Goal: Complete application form

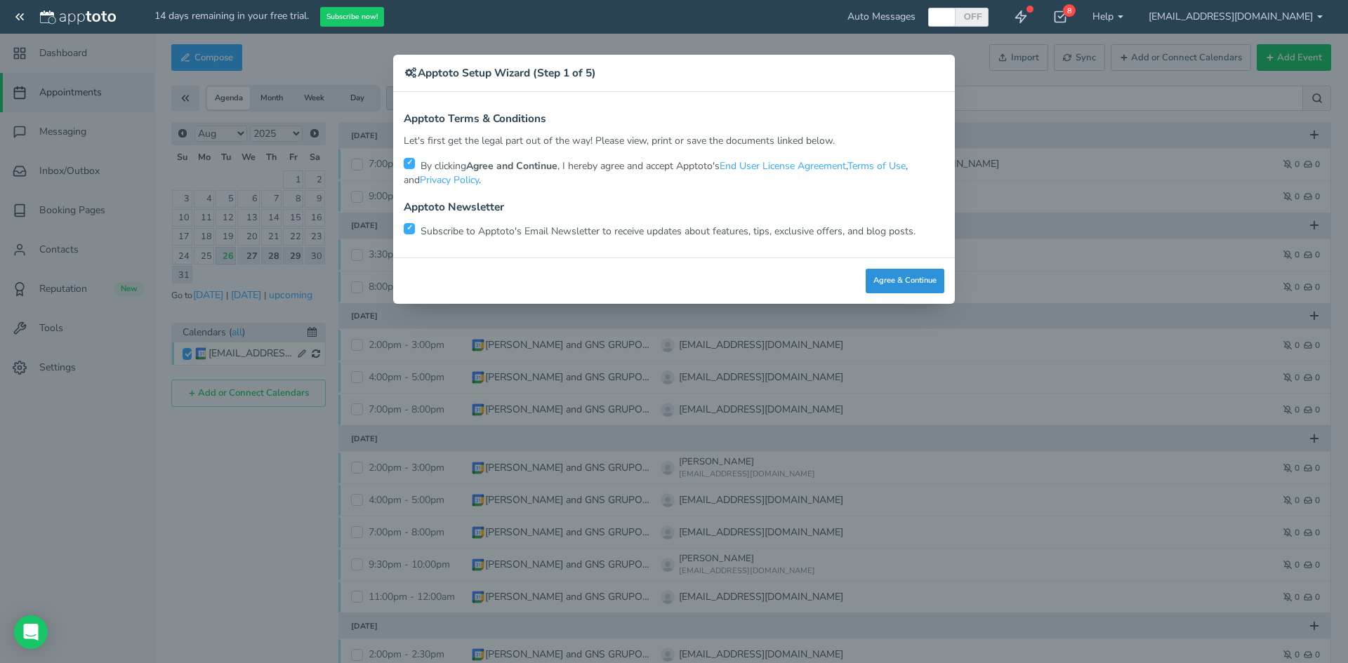
click at [886, 275] on button "Agree & Continue" at bounding box center [905, 281] width 79 height 25
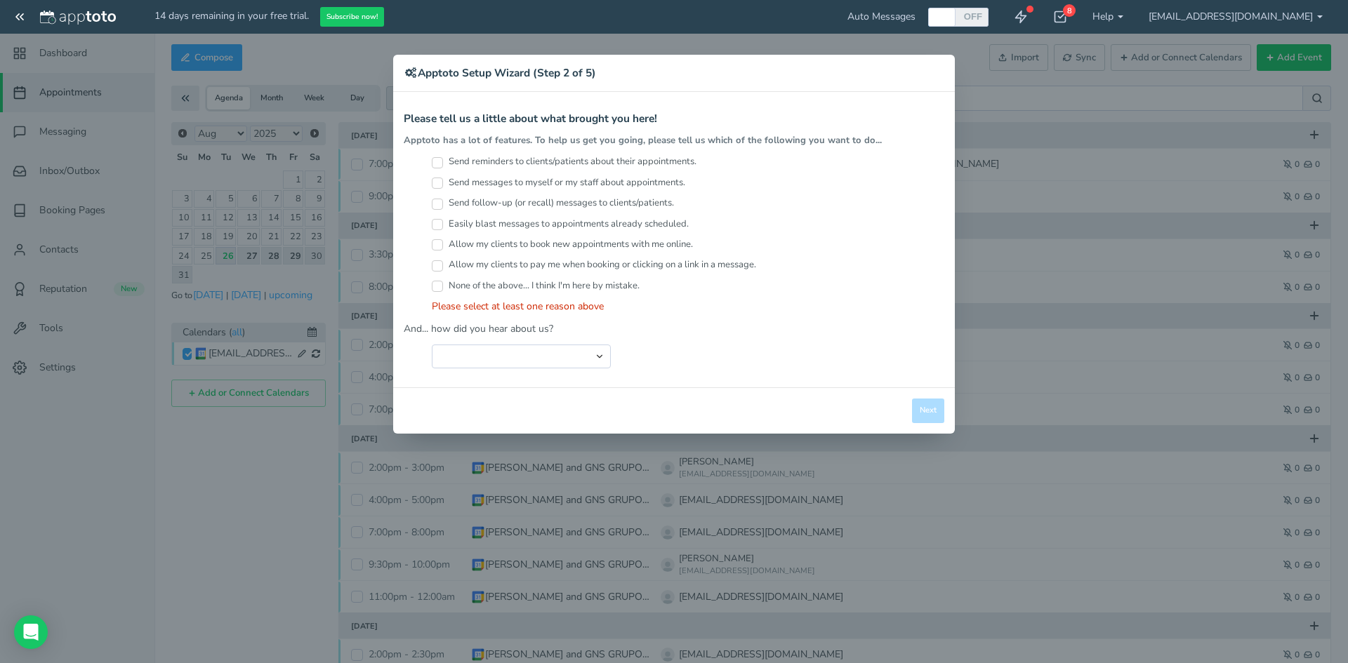
click at [480, 161] on label "Send reminders to clients/patients about their appointments." at bounding box center [564, 161] width 265 height 13
click at [443, 161] on input "Send reminders to clients/patients about their appointments." at bounding box center [437, 162] width 11 height 11
checkbox input "true"
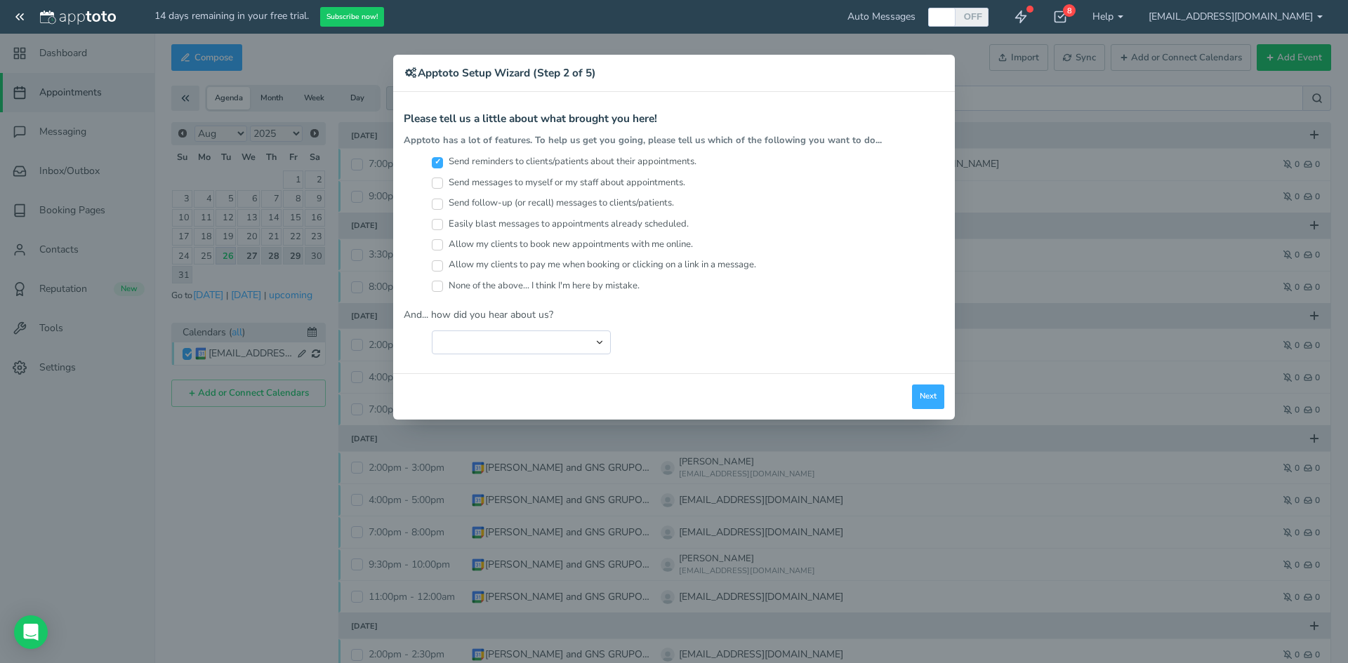
click at [454, 185] on label "Send messages to myself or my staff about appointments." at bounding box center [558, 182] width 253 height 13
click at [443, 185] on input "Send messages to myself or my staff about appointments." at bounding box center [437, 183] width 11 height 11
checkbox input "true"
click at [451, 206] on label "Send follow-up (or recall) messages to clients/patients." at bounding box center [553, 203] width 242 height 13
click at [443, 206] on input "Send follow-up (or recall) messages to clients/patients." at bounding box center [437, 204] width 11 height 11
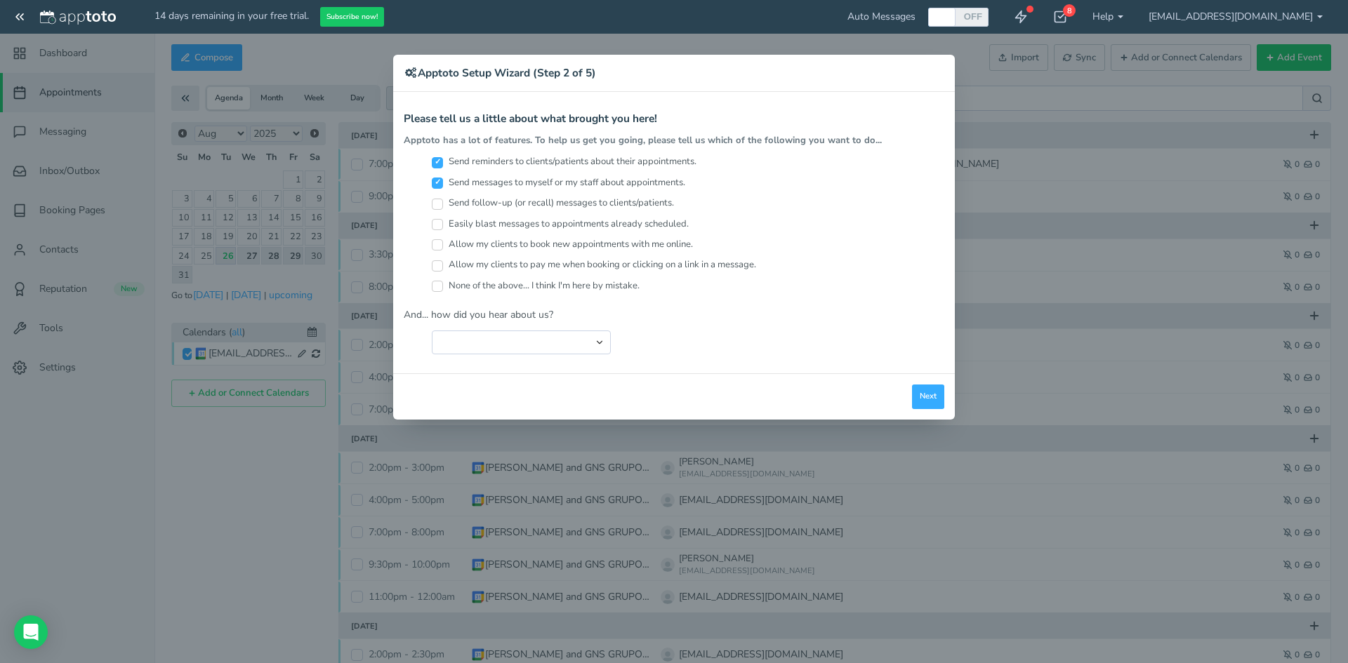
checkbox input "true"
click at [437, 228] on input "Easily blast messages to appointments already scheduled." at bounding box center [437, 224] width 11 height 11
checkbox input "true"
click at [441, 242] on input "Allow my clients to book new appointments with me online." at bounding box center [437, 244] width 11 height 11
checkbox input "true"
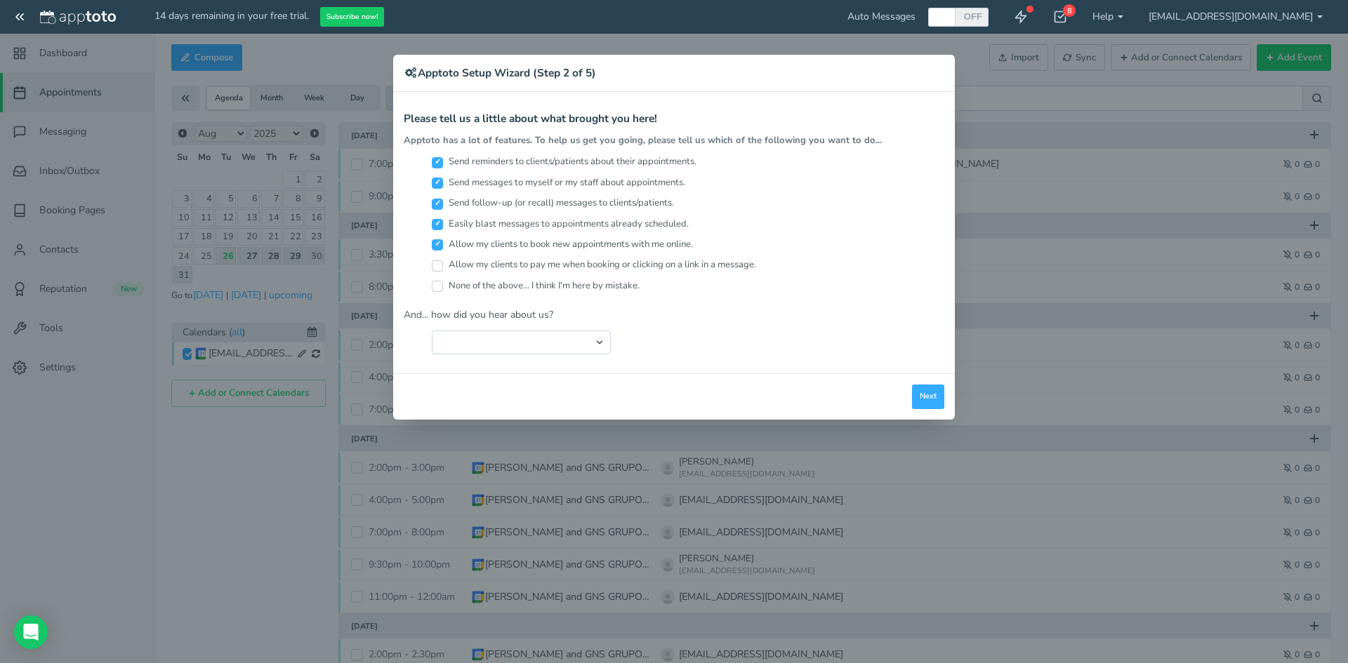
click at [437, 265] on input "Allow my clients to pay me when booking or clicking on a link in a message." at bounding box center [437, 265] width 11 height 11
checkbox input "true"
click at [437, 284] on input "None of the above... I think I'm here by mistake." at bounding box center [437, 286] width 11 height 11
checkbox input "true"
click at [608, 352] on select "Search Engine (Google, Yahoo, Bing, etc.) Search Engine Advertisement Blog Post…" at bounding box center [521, 343] width 179 height 24
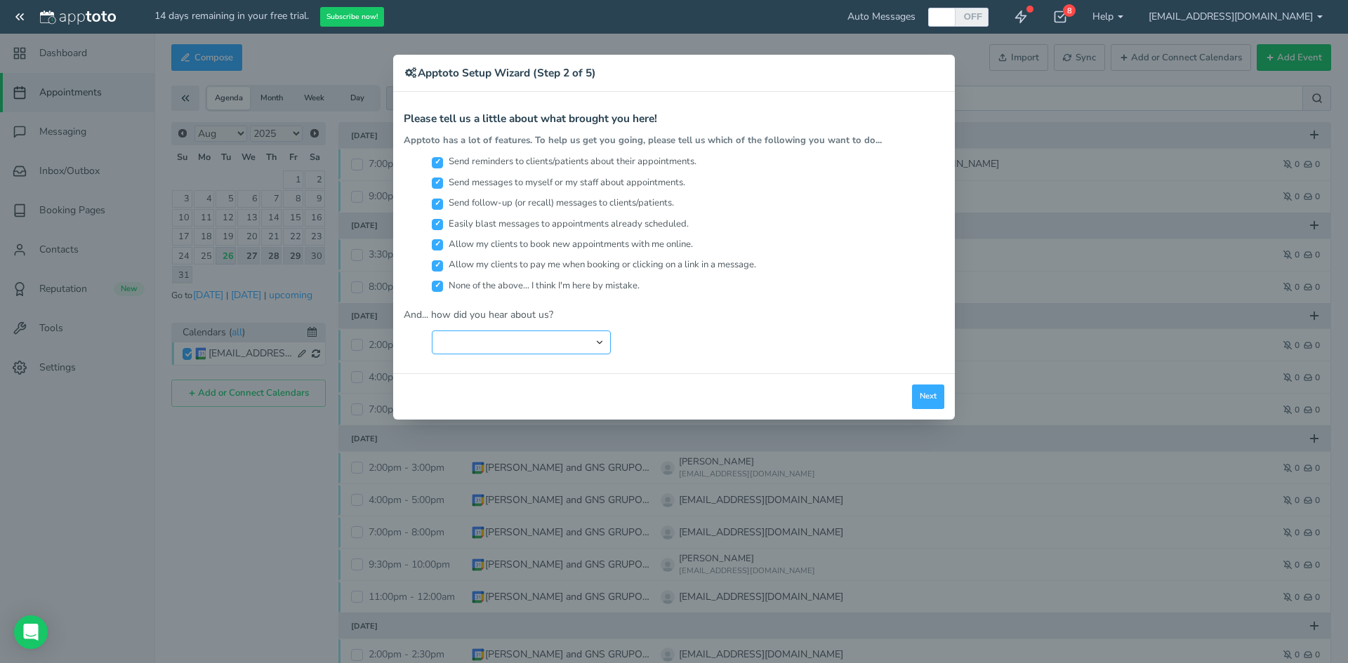
select select "string:Search Engine (Google, Yahoo, Bing, etc.)"
click at [432, 331] on select "Search Engine (Google, Yahoo, Bing, etc.) Search Engine Advertisement Blog Post…" at bounding box center [521, 343] width 179 height 24
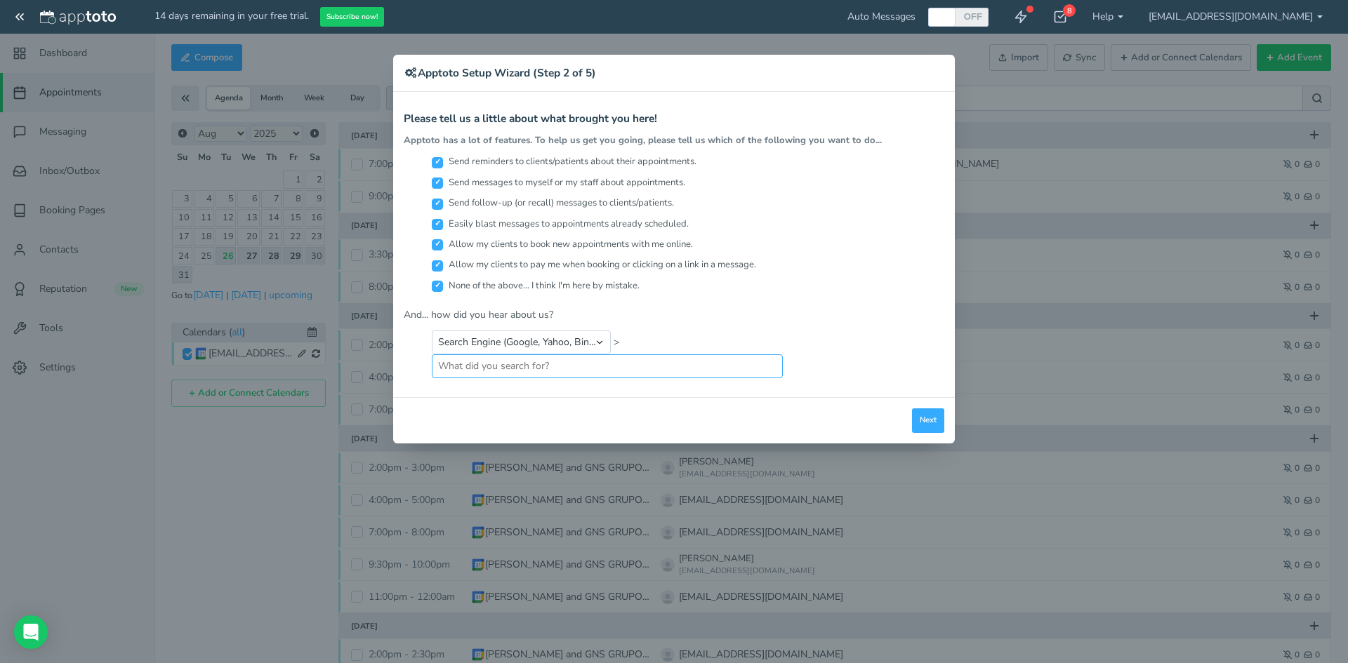
click at [511, 359] on input "text" at bounding box center [607, 367] width 351 height 24
type input "A"
click at [511, 359] on input "call automati" at bounding box center [607, 367] width 351 height 24
type input "call automation"
click at [928, 422] on button "Next" at bounding box center [928, 421] width 32 height 25
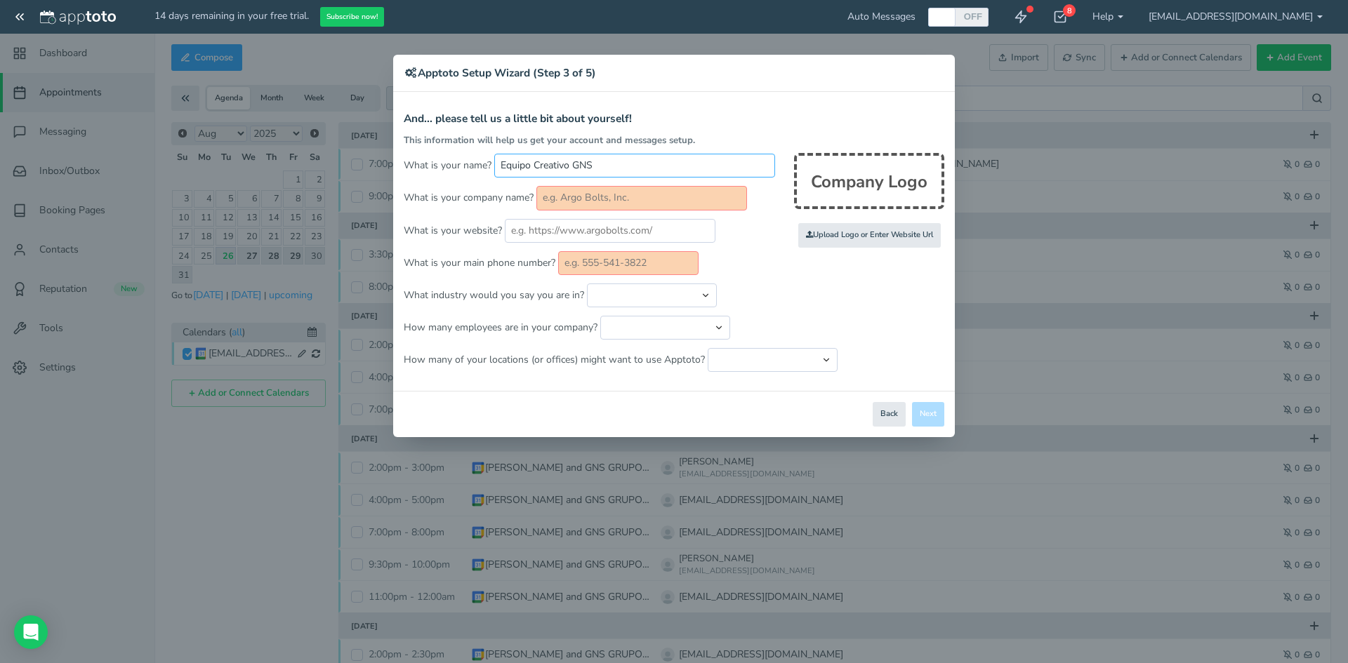
click at [612, 168] on input "Equipo Creativo GNS" at bounding box center [634, 166] width 281 height 24
drag, startPoint x: 598, startPoint y: 164, endPoint x: 475, endPoint y: 149, distance: 123.8
click at [475, 149] on form "And... please tell us a little bit about yourself! This information will help u…" at bounding box center [674, 242] width 541 height 259
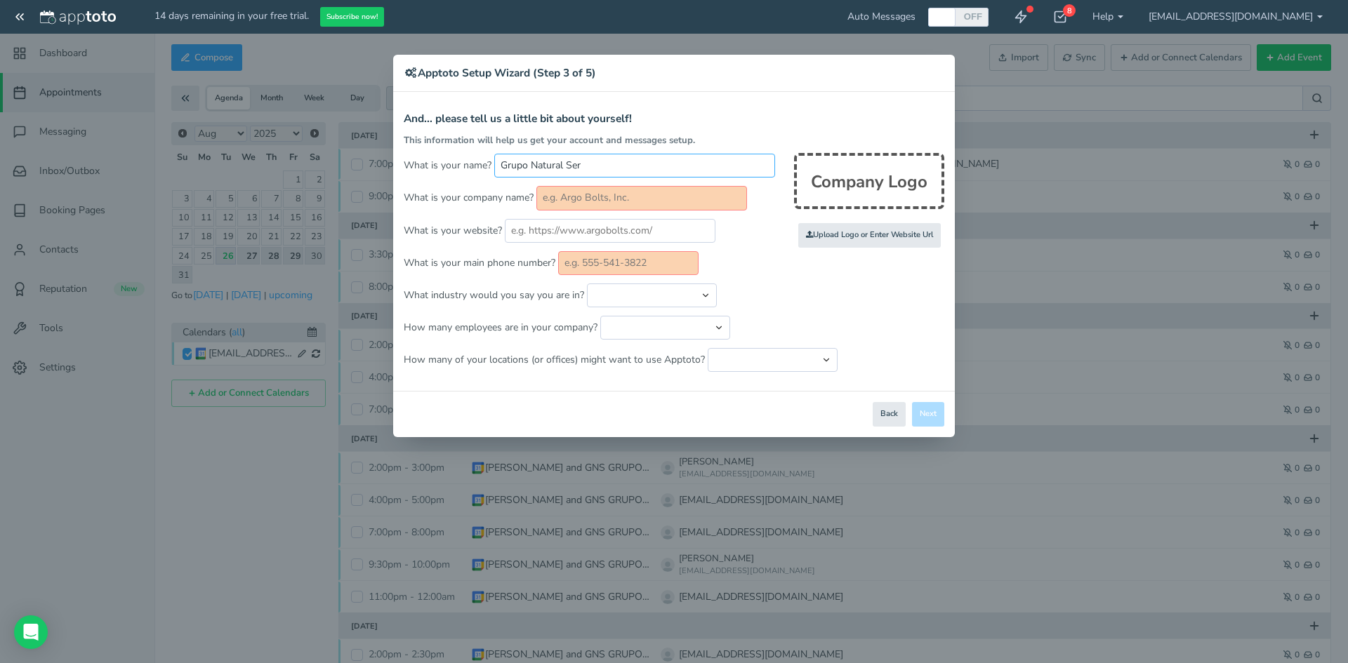
type input "Grupo Natural Ser"
click at [610, 201] on input "text" at bounding box center [641, 198] width 211 height 24
paste input "Grupo Natural Ser"
type input "Grupo Natural Ser"
click at [668, 198] on input "Grupo Natural Ser" at bounding box center [641, 198] width 211 height 24
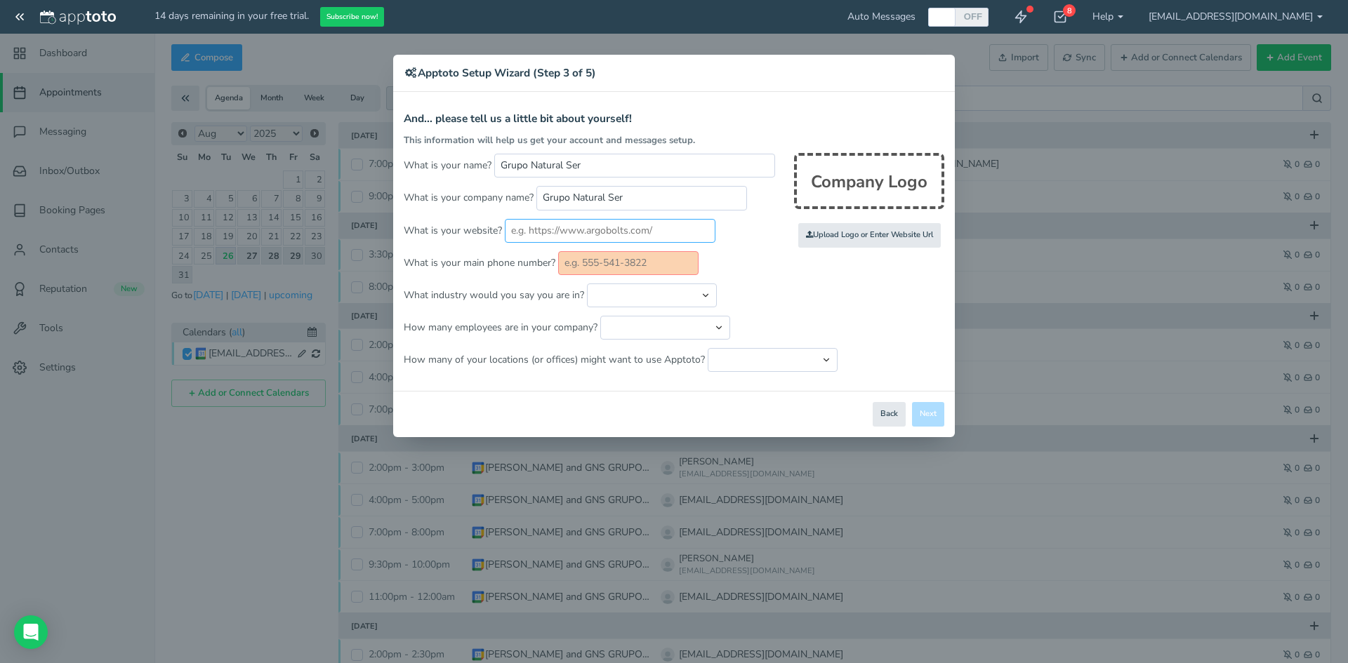
click at [648, 225] on input "text" at bounding box center [610, 231] width 211 height 24
paste input "[URL][DOMAIN_NAME]"
type input "[URL][DOMAIN_NAME]"
click at [862, 239] on input "file" at bounding box center [562, 235] width 1337 height 97
type input "C:\fakepath\gns logos-01.png"
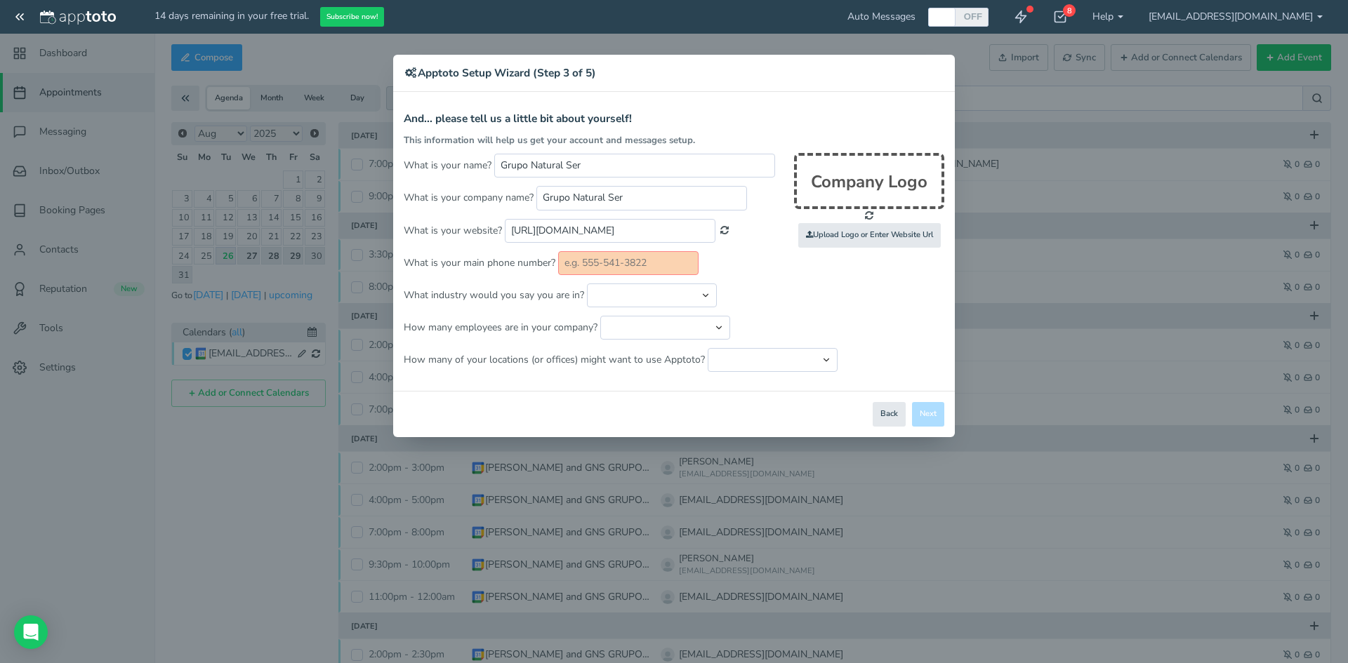
click at [653, 263] on input "text" at bounding box center [628, 263] width 140 height 24
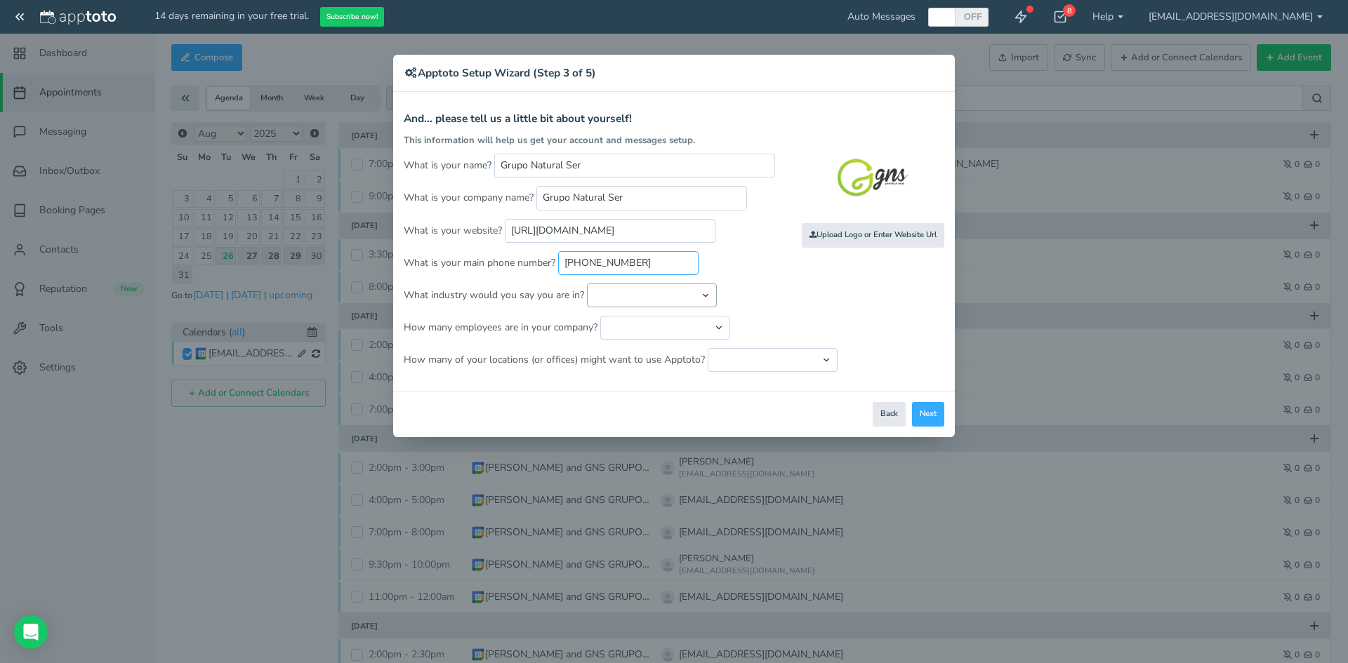
type input "[PHONE_NUMBER]"
click at [652, 286] on select "Automotive Cleaning Services Consulting Education - Classroom Education - Admis…" at bounding box center [652, 296] width 130 height 24
click at [687, 295] on select "Automotive Cleaning Services Consulting Education - Classroom Education - Admis…" at bounding box center [652, 296] width 130 height 24
select select "string:Health & Fitness"
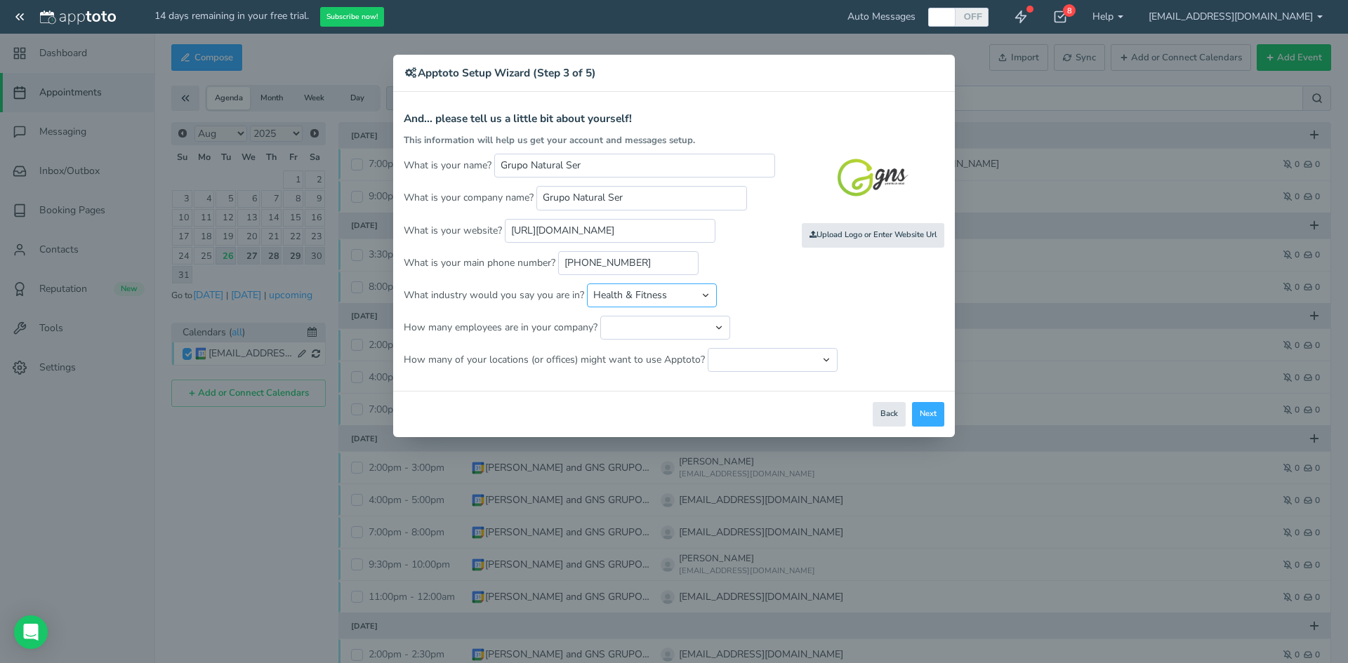
click at [587, 284] on select "Automotive Cleaning Services Consulting Education - Classroom Education - Admis…" at bounding box center [652, 296] width 130 height 24
click at [694, 332] on select "Just me 1 to 5 6 to 10 11 to 25 26 to 50 51 to 100 101 to 500 501 to 1000 More …" at bounding box center [665, 328] width 130 height 24
select select "string:26..50"
click at [600, 316] on select "Just me 1 to 5 6 to 10 11 to 25 26 to 50 51 to 100 101 to 500 501 to 1000 More …" at bounding box center [665, 328] width 130 height 24
click at [802, 365] on select "Just one location 2 3 4 5 6 to 10 11 to 25 26 to 50 More than 50" at bounding box center [773, 360] width 130 height 24
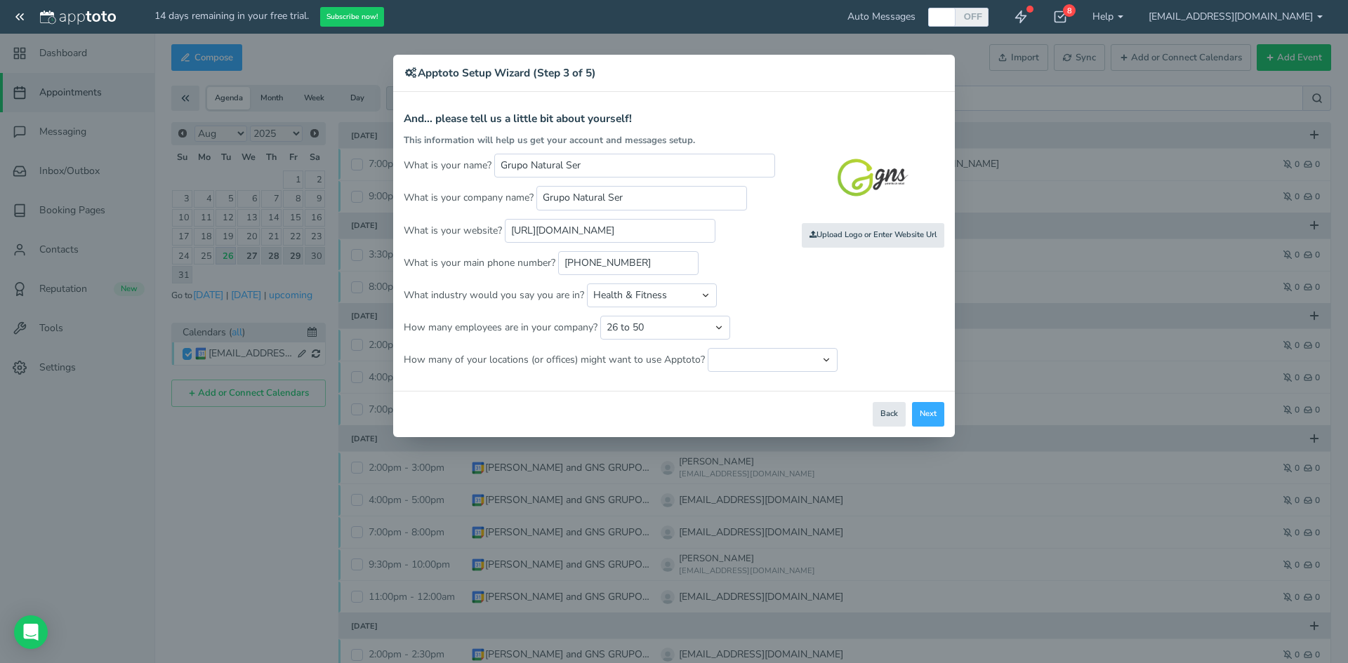
click at [681, 358] on p "How many of your locations (or offices) might want to use Apptoto? Just one loc…" at bounding box center [674, 360] width 541 height 24
drag, startPoint x: 699, startPoint y: 362, endPoint x: 402, endPoint y: 363, distance: 297.0
click at [402, 363] on div "Apptoto Terms & Conditions Let's first get the legal part out of the way! Pleas…" at bounding box center [674, 241] width 562 height 299
copy p "How many of your locations (or offices) might want to use Apptoto?"
click at [767, 367] on select "Just one location 2 3 4 5 6 to 10 11 to 25 26 to 50 More than 50" at bounding box center [773, 360] width 130 height 24
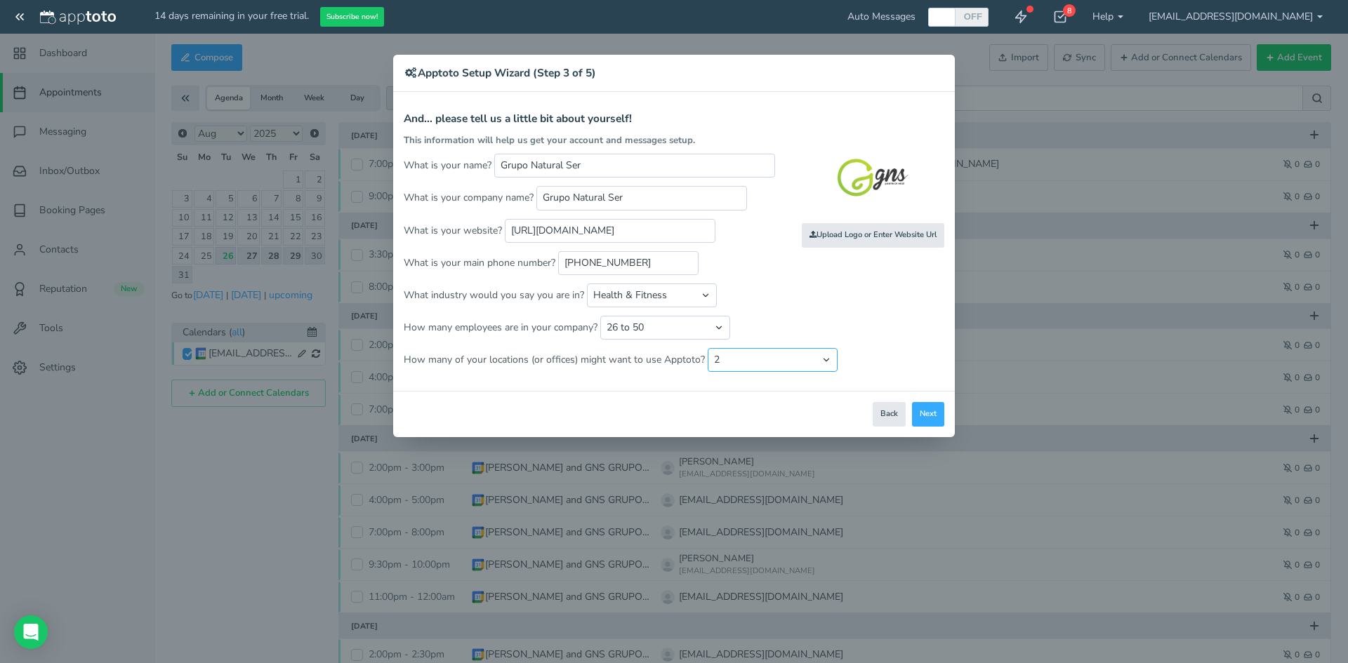
click at [708, 348] on select "Just one location 2 3 4 5 6 to 10 11 to 25 26 to 50 More than 50" at bounding box center [773, 360] width 130 height 24
click at [800, 364] on select "Just one location 2 3 4 5 6 to 10 11 to 25 26 to 50 More than 50" at bounding box center [773, 360] width 130 height 24
select select "string:3"
click at [708, 348] on select "Just one location 2 3 4 5 6 to 10 11 to 25 26 to 50 More than 50" at bounding box center [773, 360] width 130 height 24
click at [937, 406] on button "Next" at bounding box center [928, 414] width 32 height 25
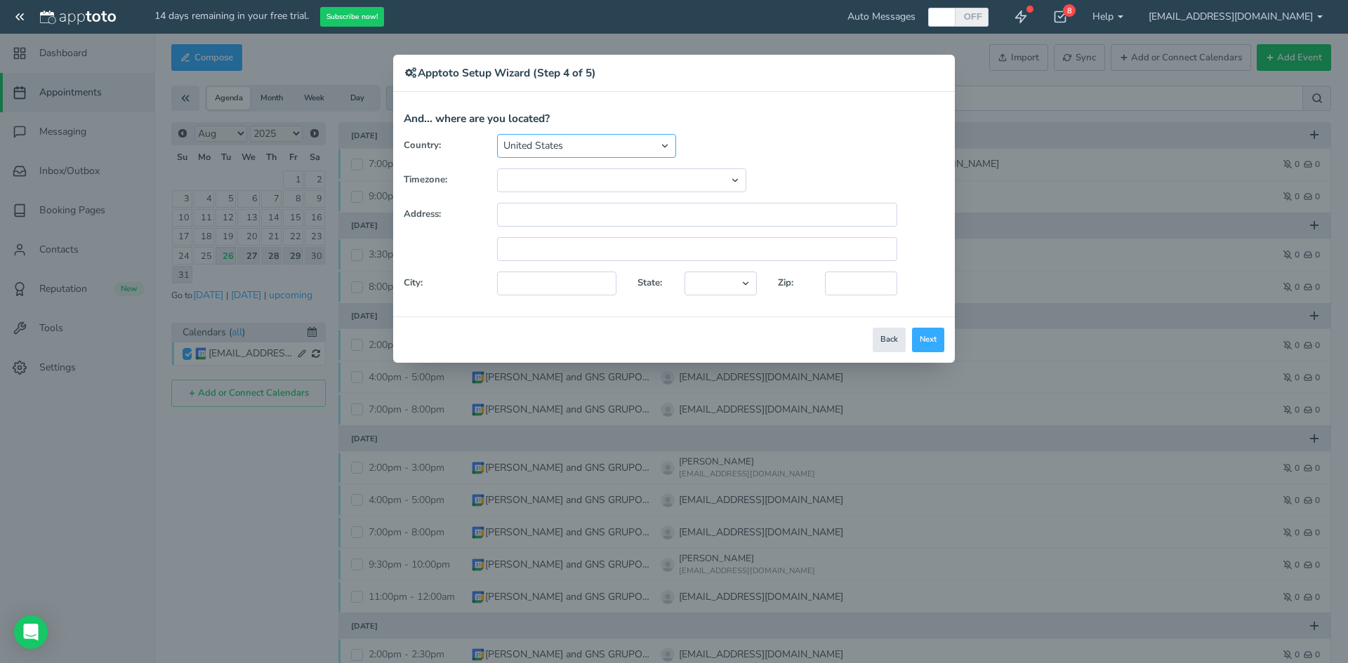
click at [649, 145] on select "[GEOGRAPHIC_DATA] [GEOGRAPHIC_DATA] [GEOGRAPHIC_DATA] [GEOGRAPHIC_DATA] [GEOGRA…" at bounding box center [586, 146] width 179 height 24
click at [638, 143] on select "[GEOGRAPHIC_DATA] [GEOGRAPHIC_DATA] [GEOGRAPHIC_DATA] [GEOGRAPHIC_DATA] [GEOGRA…" at bounding box center [586, 146] width 179 height 24
click at [788, 137] on div "[GEOGRAPHIC_DATA] [GEOGRAPHIC_DATA] [GEOGRAPHIC_DATA] [GEOGRAPHIC_DATA] [GEOGRA…" at bounding box center [697, 146] width 421 height 24
click at [937, 345] on button "Next" at bounding box center [928, 340] width 32 height 25
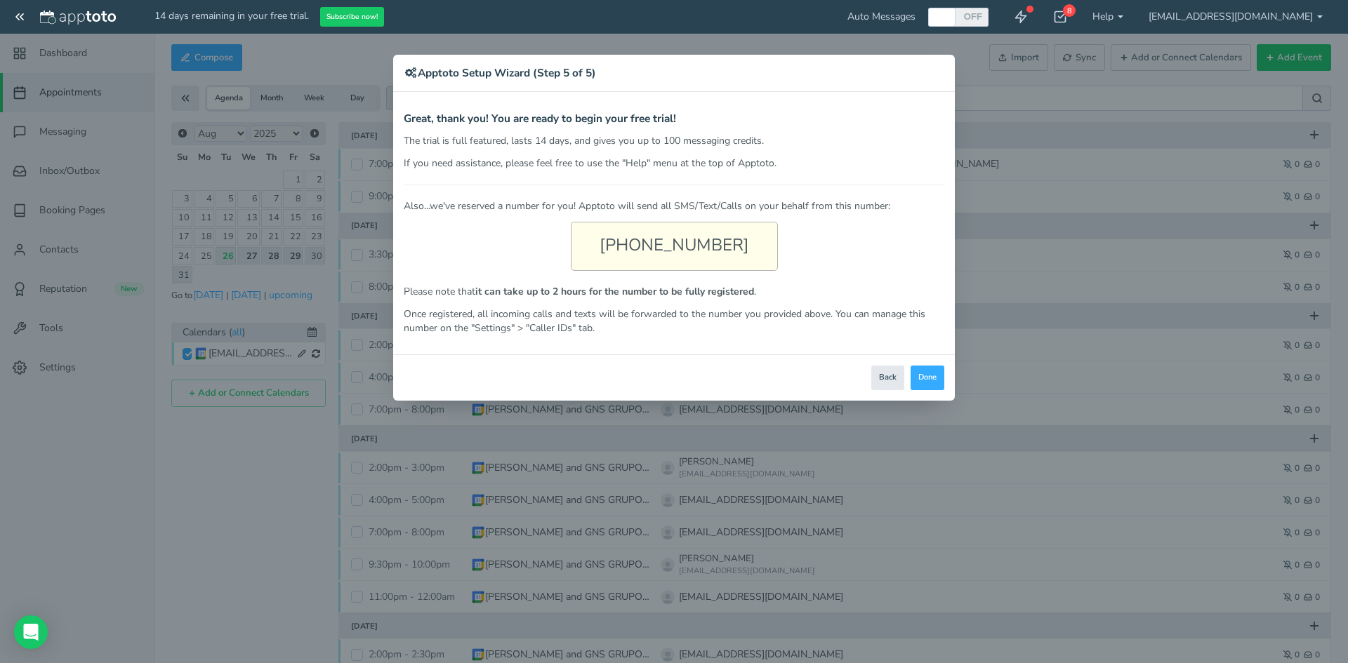
click at [718, 245] on div "[PHONE_NUMBER]" at bounding box center [674, 246] width 207 height 49
click at [673, 245] on div "[PHONE_NUMBER]" at bounding box center [674, 246] width 207 height 49
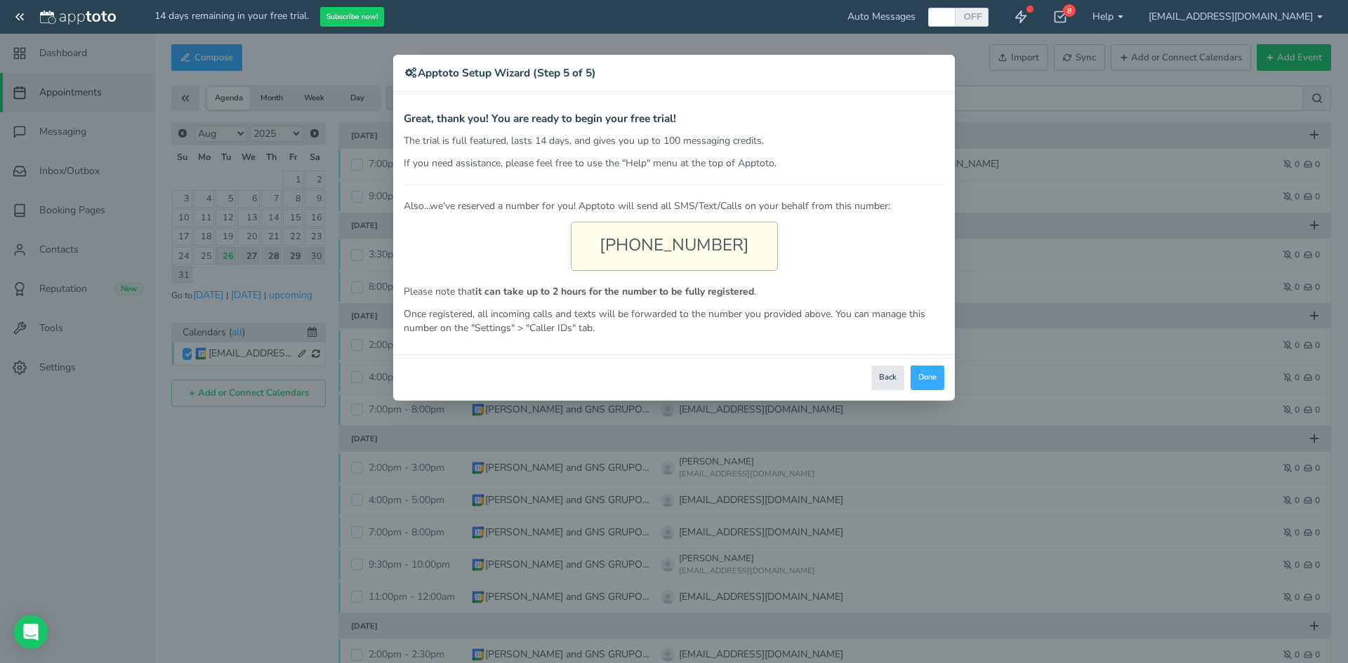
click at [796, 234] on div "Also...we've reserved a number for you! Apptoto will send all SMS/Text/Calls on…" at bounding box center [674, 260] width 541 height 151
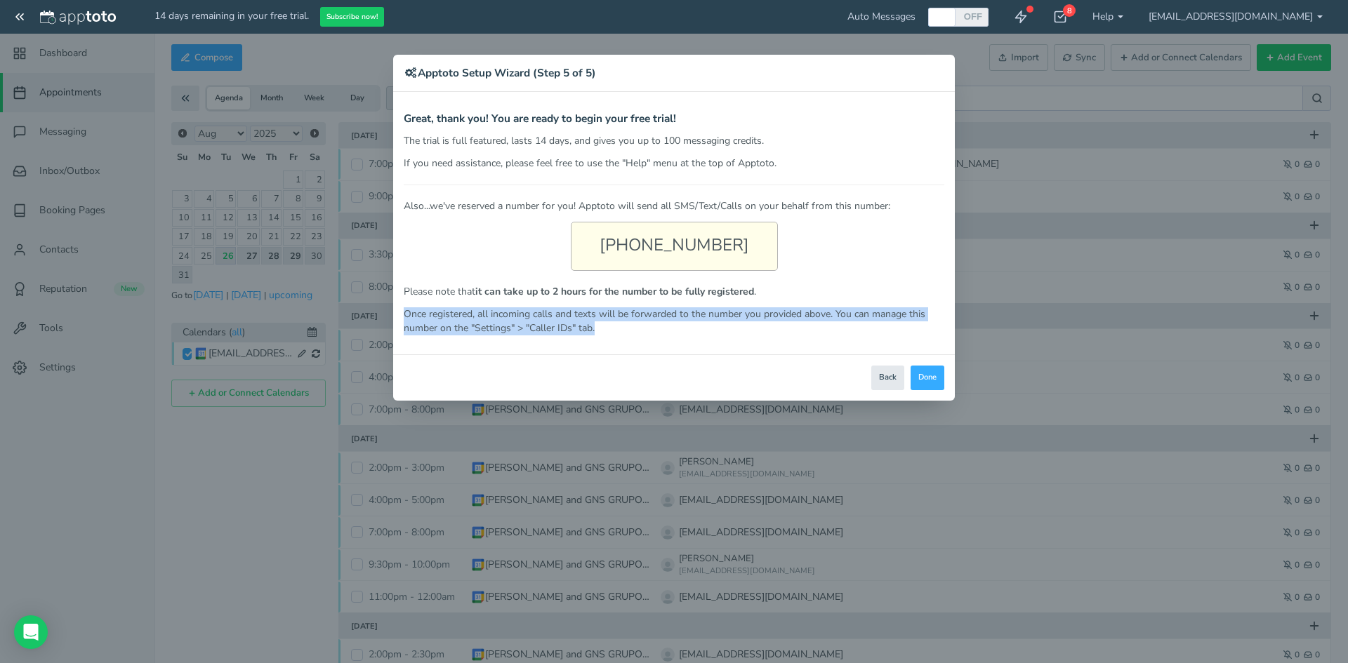
drag, startPoint x: 406, startPoint y: 315, endPoint x: 614, endPoint y: 348, distance: 211.1
click at [614, 348] on div "Apptoto Terms & Conditions Let's first get the legal part out of the way! Pleas…" at bounding box center [674, 223] width 562 height 263
copy p "Once registered, all incoming calls and texts will be forwarded to the number y…"
click at [925, 381] on button "Done" at bounding box center [928, 378] width 34 height 25
